Goal: Task Accomplishment & Management: Manage account settings

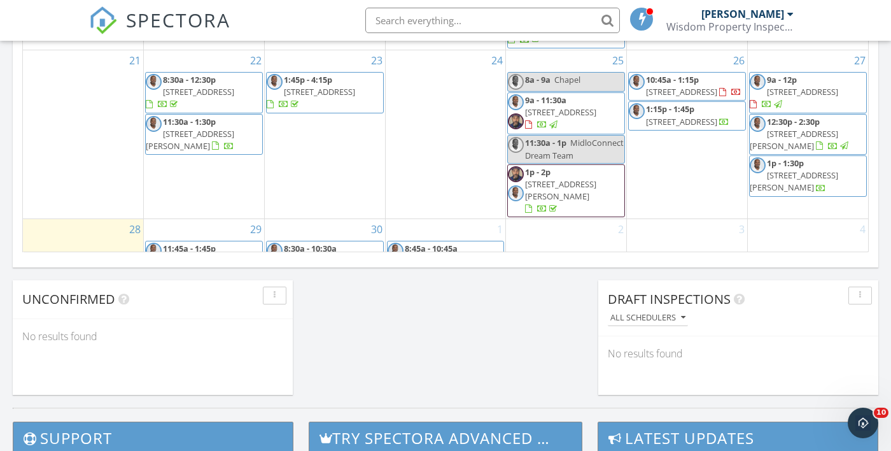
scroll to position [1022, 0]
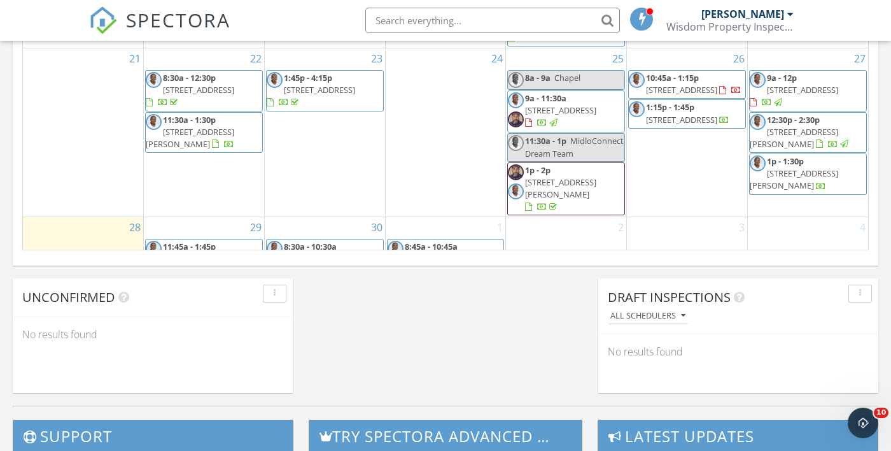
click at [331, 217] on div "30" at bounding box center [325, 227] width 120 height 20
click at [304, 217] on div "30" at bounding box center [325, 227] width 120 height 20
click at [318, 239] on link "8:30a - 10:30a 7040 Granbury Ln, Grand Prairie 75054" at bounding box center [325, 253] width 118 height 29
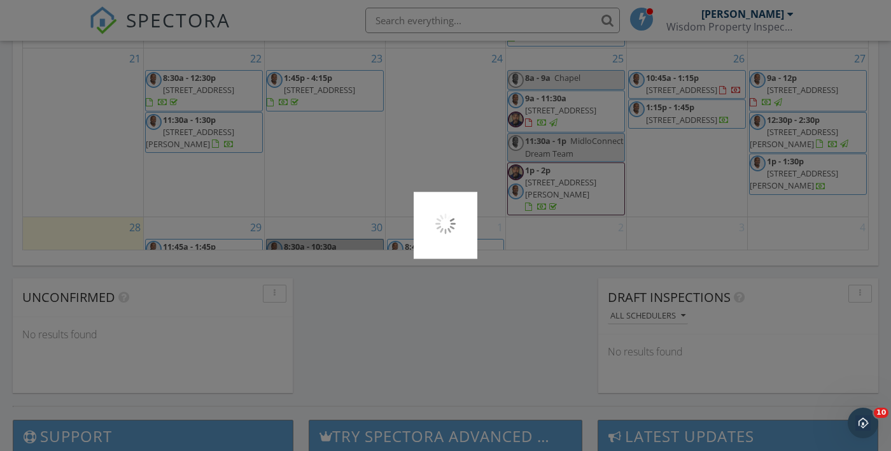
scroll to position [1084, 0]
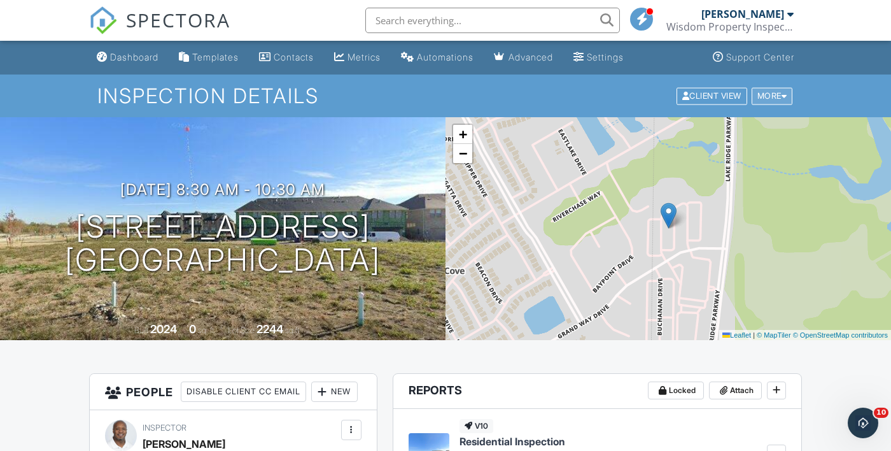
click at [782, 99] on div at bounding box center [785, 96] width 6 height 8
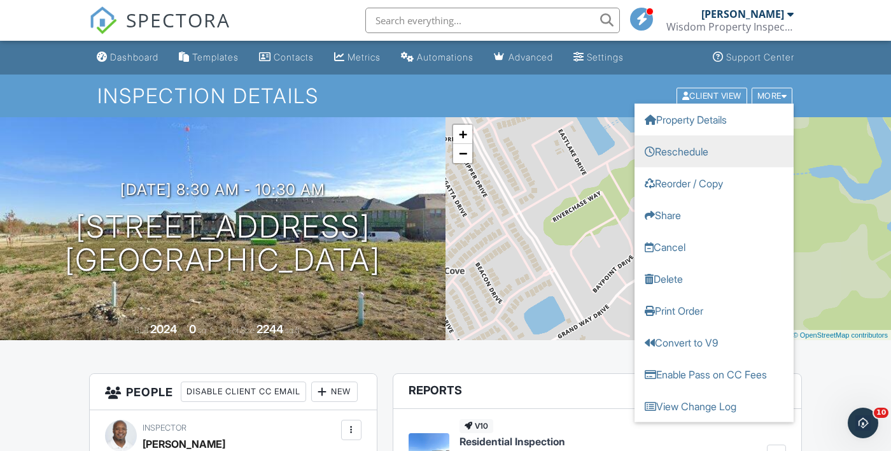
click at [707, 151] on link "Reschedule" at bounding box center [714, 151] width 159 height 32
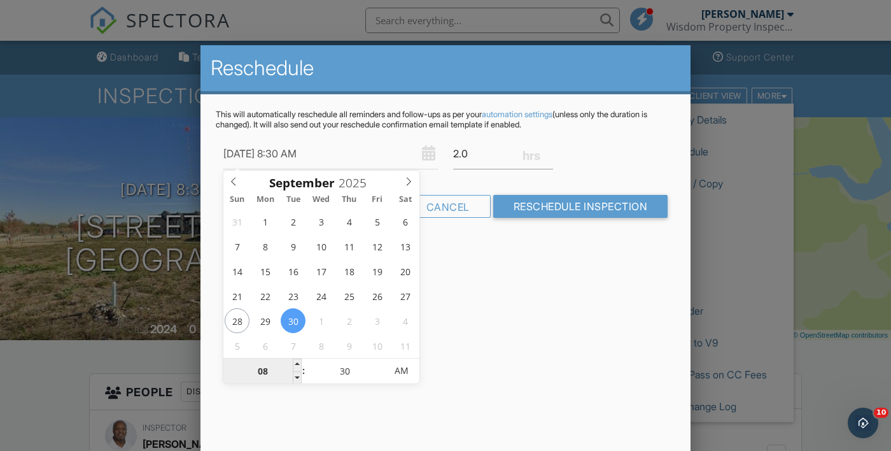
click at [261, 376] on input "08" at bounding box center [262, 370] width 78 height 25
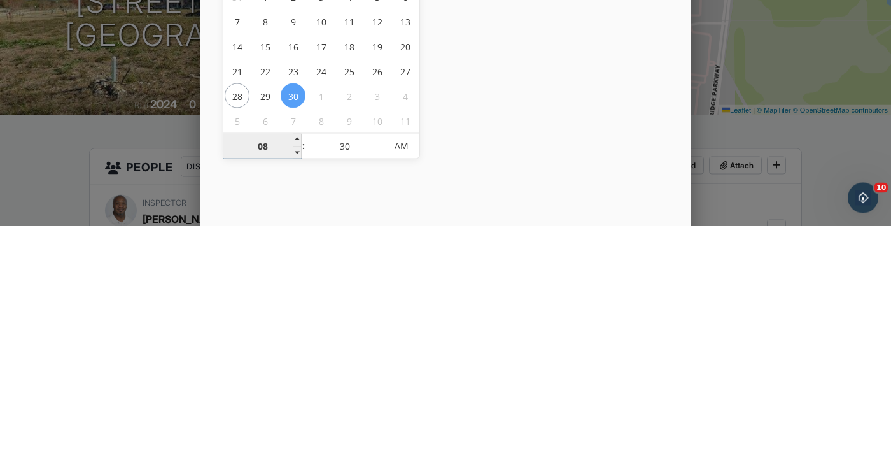
type input "01"
type input "09/30/2025 1:30 AM"
type input "11"
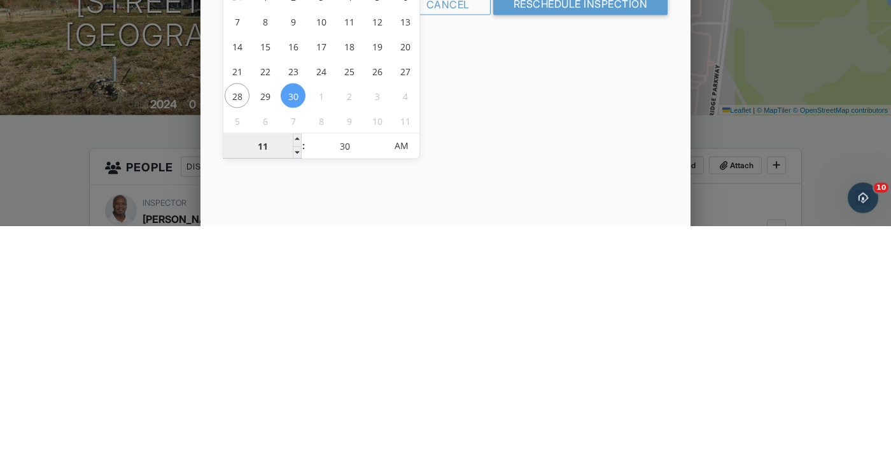
type input "09/30/2025 11:30 AM"
type input "11"
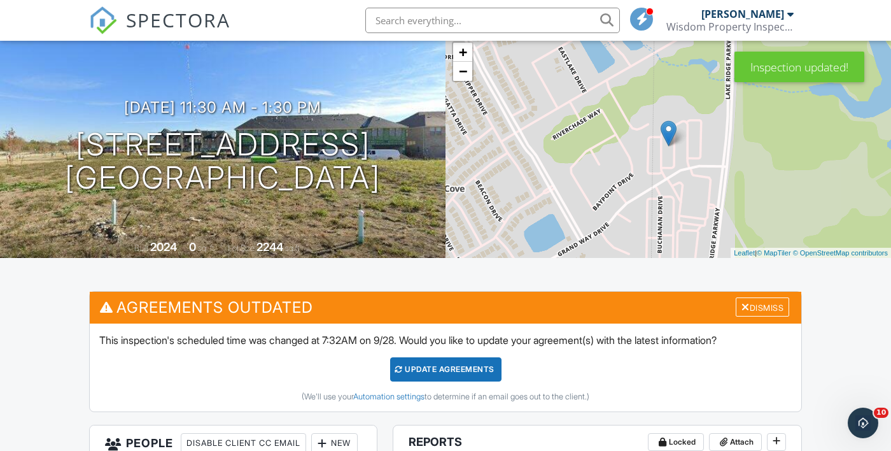
click at [470, 364] on div "Update Agreements" at bounding box center [445, 369] width 111 height 24
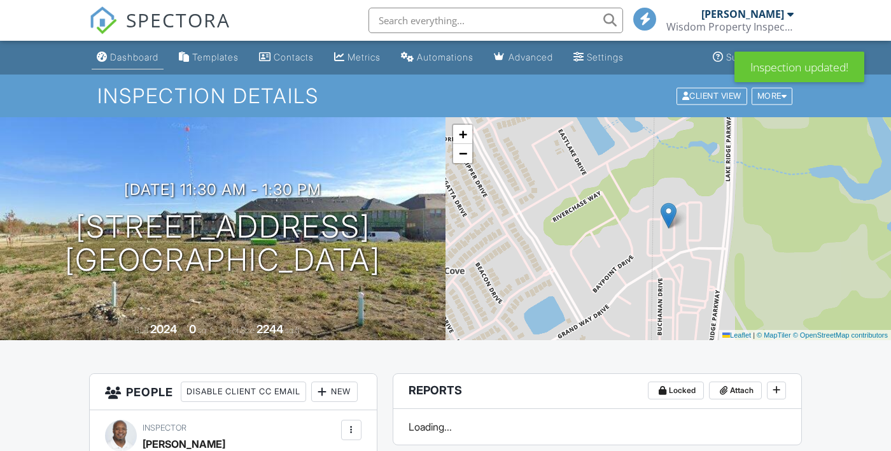
click at [136, 54] on div "Dashboard" at bounding box center [134, 57] width 48 height 11
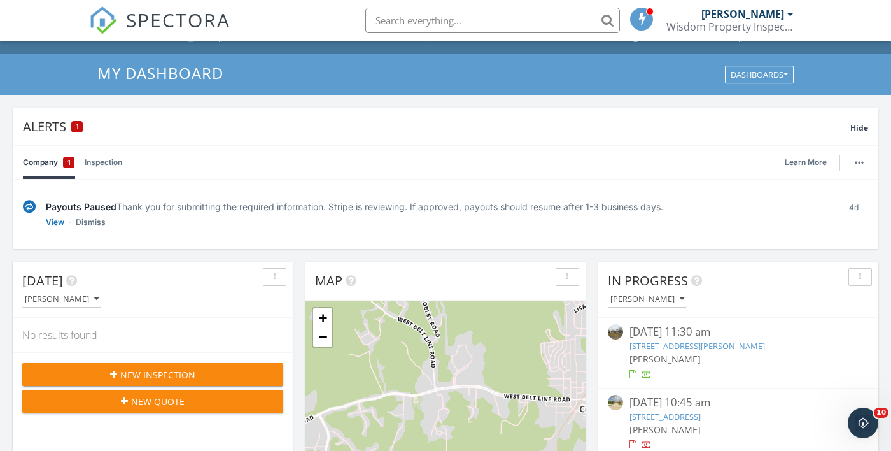
scroll to position [17, 0]
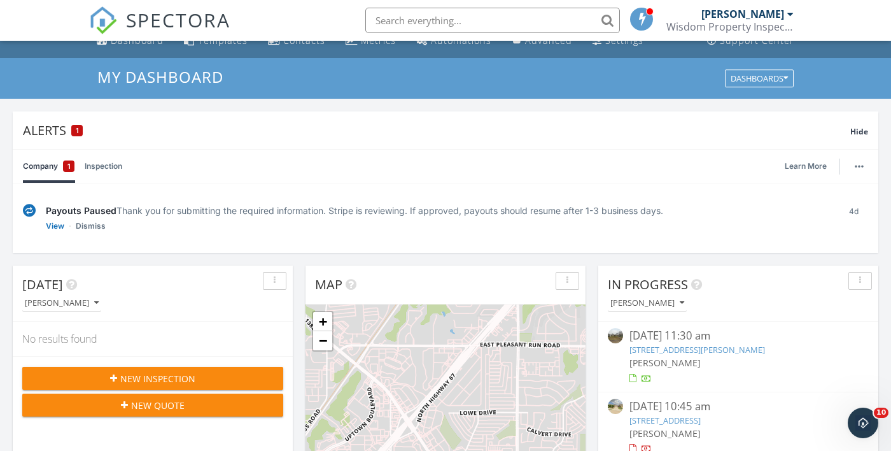
click at [188, 358] on div "New Inspection New Quote" at bounding box center [153, 391] width 280 height 71
click at [187, 377] on span "New Inspection" at bounding box center [157, 378] width 75 height 13
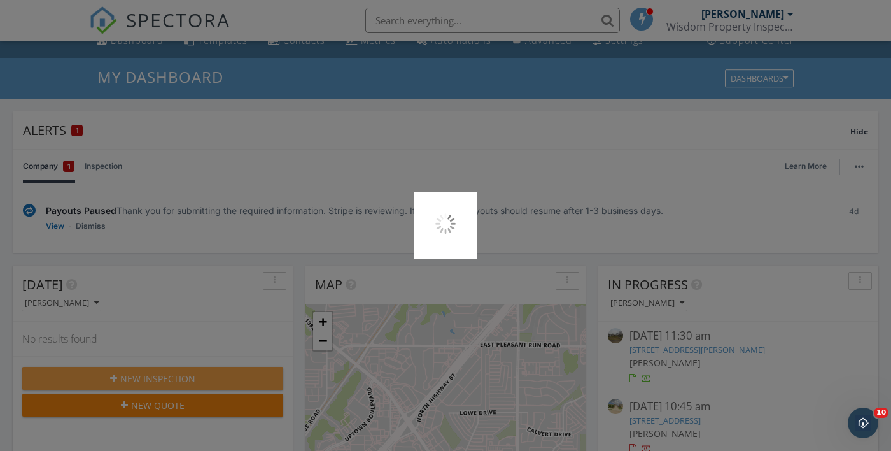
scroll to position [47, 0]
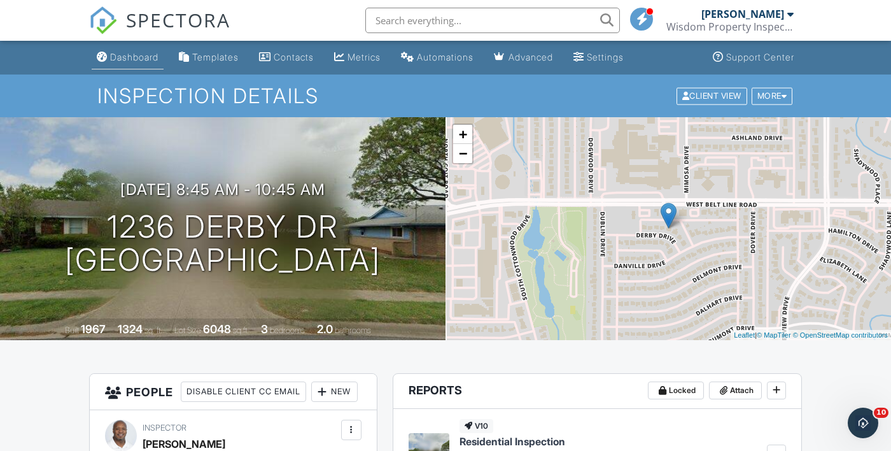
click at [154, 54] on div "Dashboard" at bounding box center [134, 57] width 48 height 11
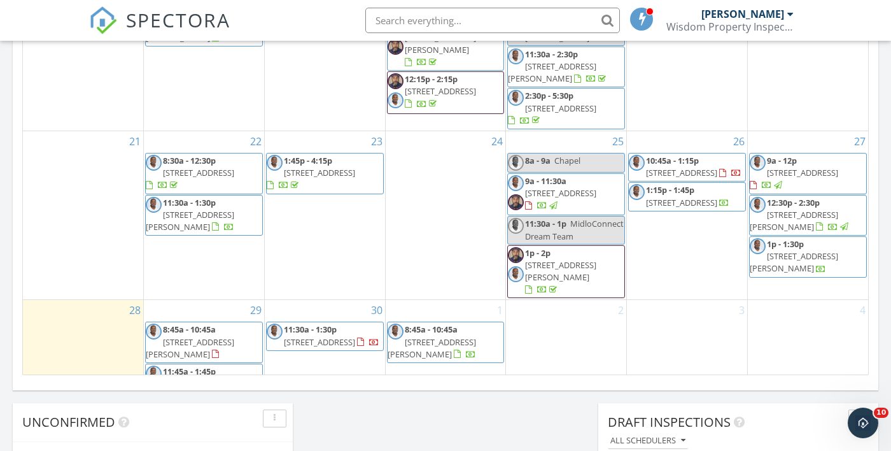
scroll to position [897, 0]
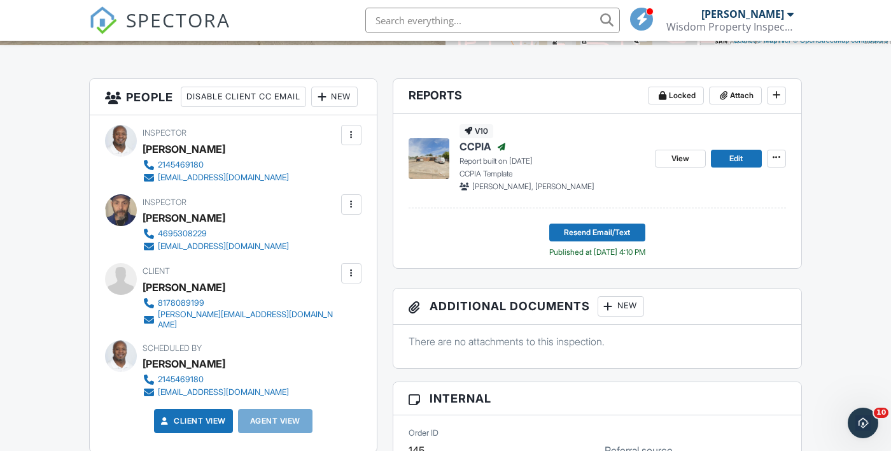
scroll to position [295, 0]
click at [602, 234] on span "Resend Email/Text" at bounding box center [597, 232] width 66 height 13
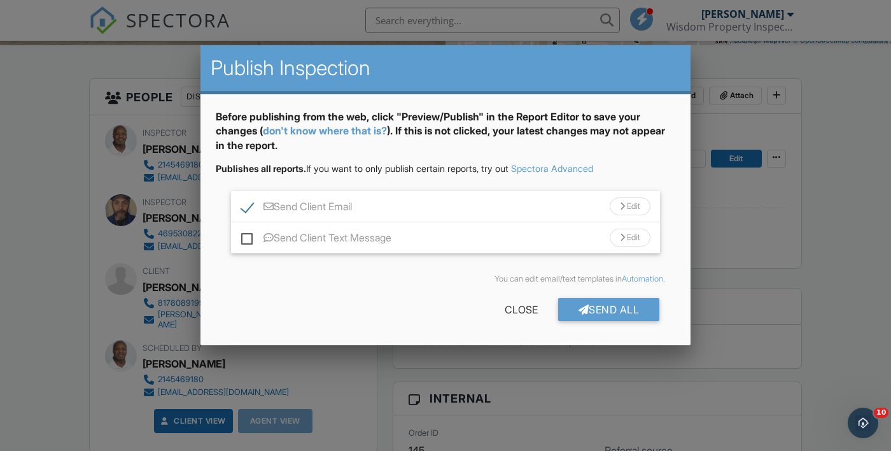
click at [248, 244] on label "Send Client Text Message" at bounding box center [316, 240] width 150 height 16
click at [248, 236] on input "Send Client Text Message" at bounding box center [245, 231] width 8 height 8
checkbox input "true"
click at [612, 311] on div "Send All" at bounding box center [609, 309] width 102 height 23
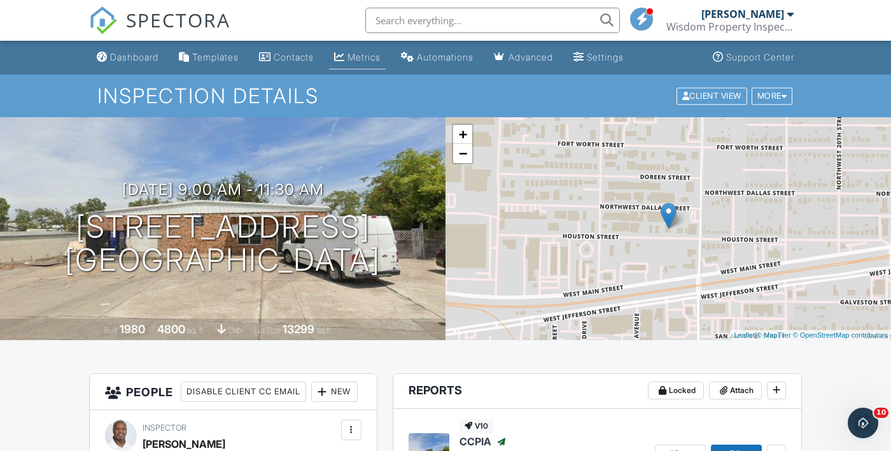
click at [380, 60] on div "Metrics" at bounding box center [364, 57] width 33 height 11
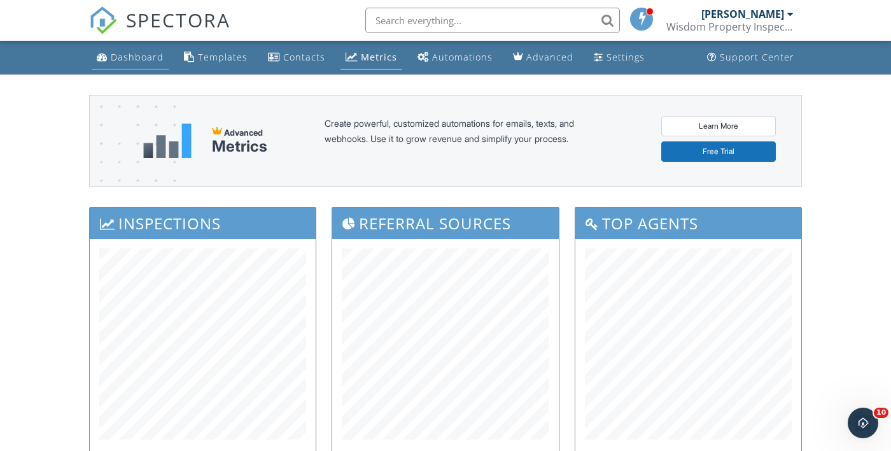
click at [140, 53] on div "Dashboard" at bounding box center [137, 57] width 53 height 12
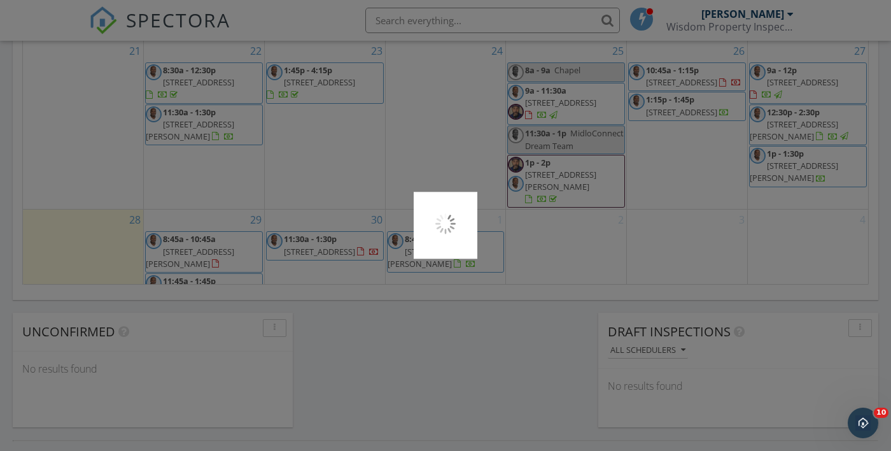
scroll to position [1003, 0]
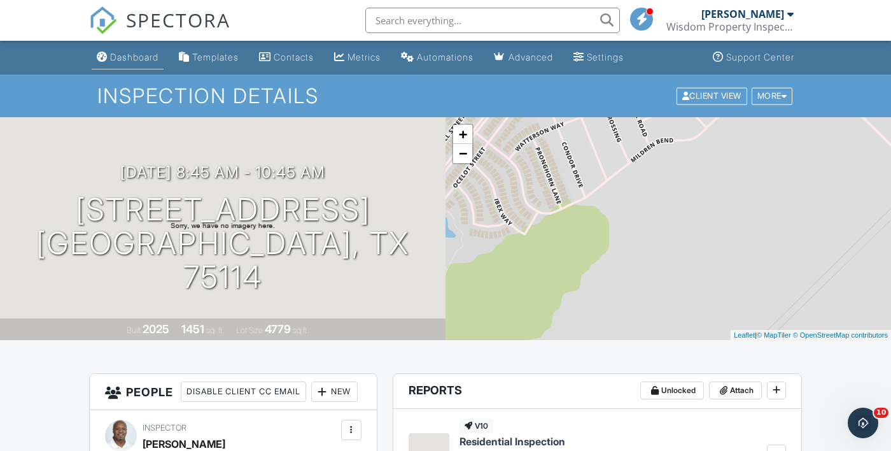
click at [137, 56] on div "Dashboard" at bounding box center [134, 57] width 48 height 11
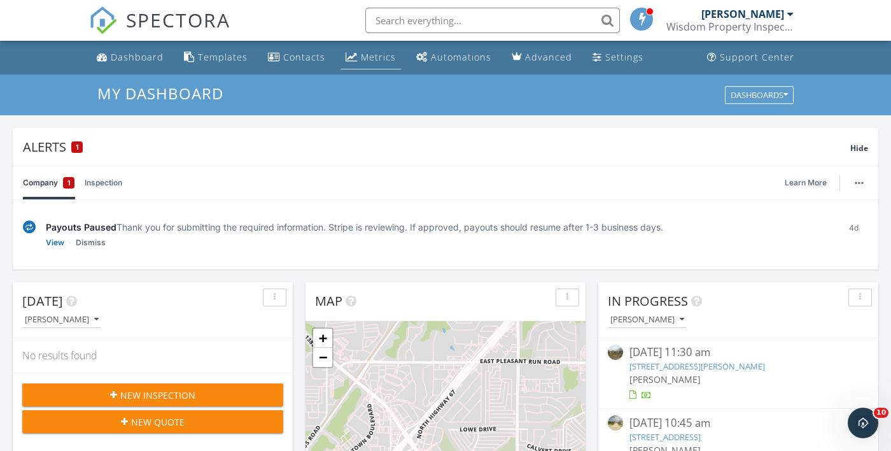
click at [369, 55] on div "Metrics" at bounding box center [378, 57] width 35 height 12
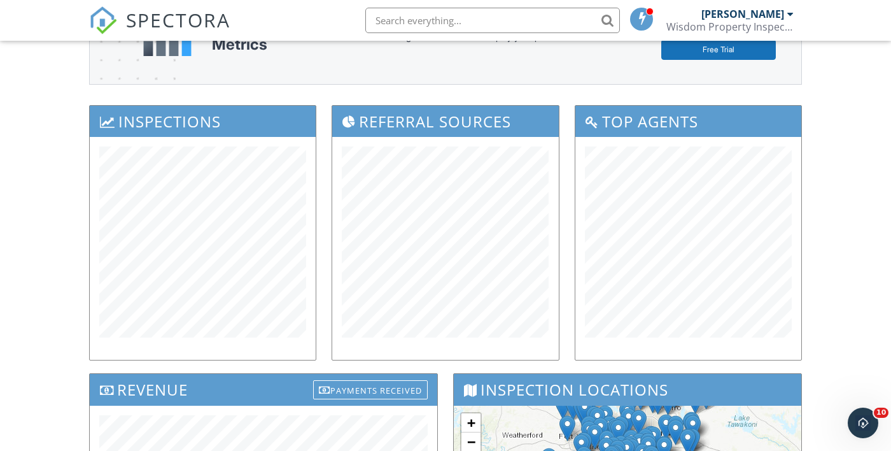
scroll to position [92, 0]
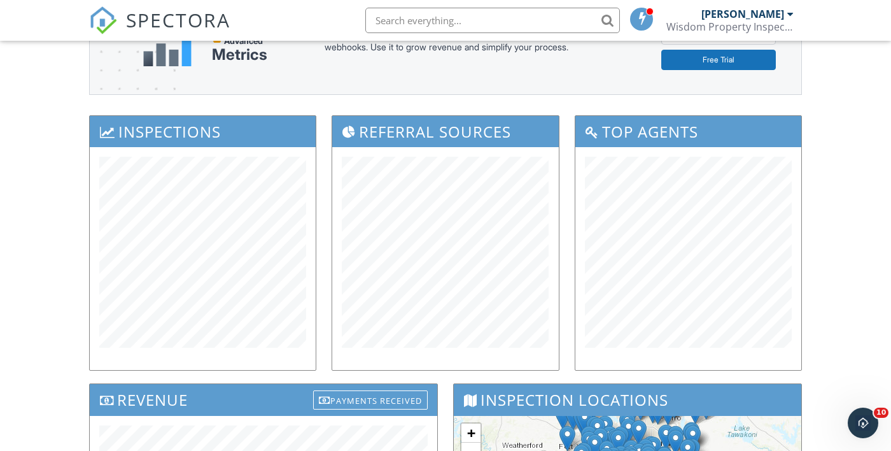
click at [668, 133] on h3 "Top Agents" at bounding box center [689, 131] width 226 height 31
click at [595, 136] on div at bounding box center [592, 132] width 13 height 13
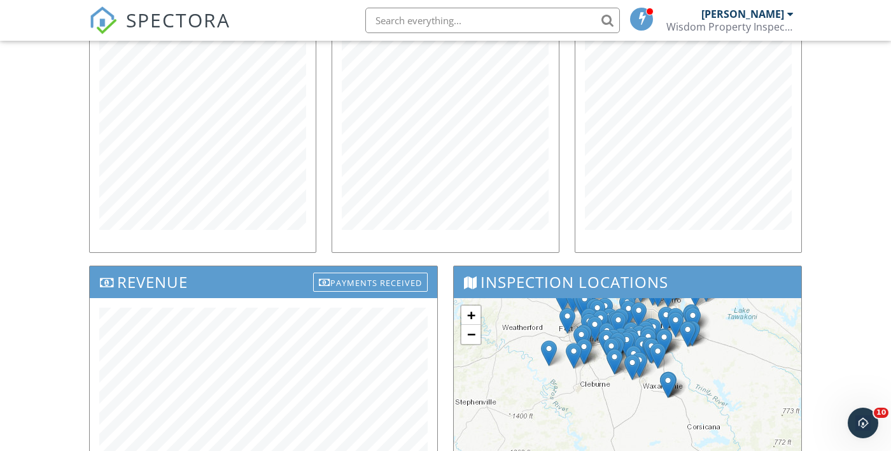
scroll to position [215, 0]
